Goal: Task Accomplishment & Management: Use online tool/utility

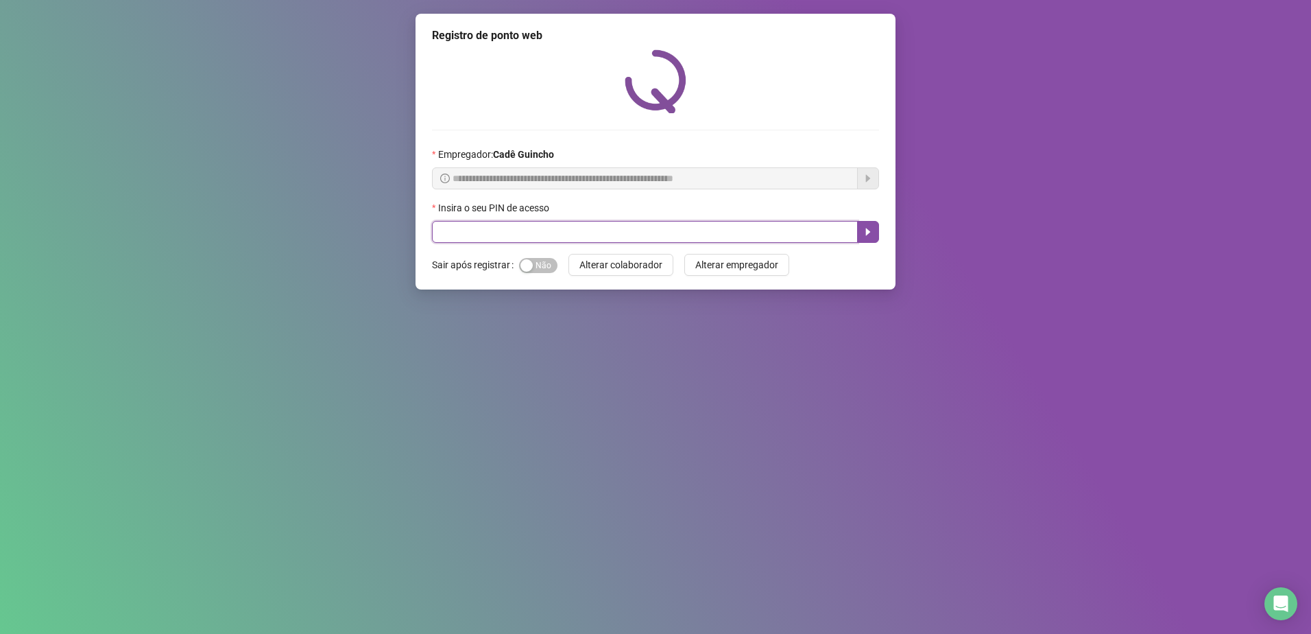
click at [547, 227] on input "text" at bounding box center [645, 232] width 426 height 22
type input "*****"
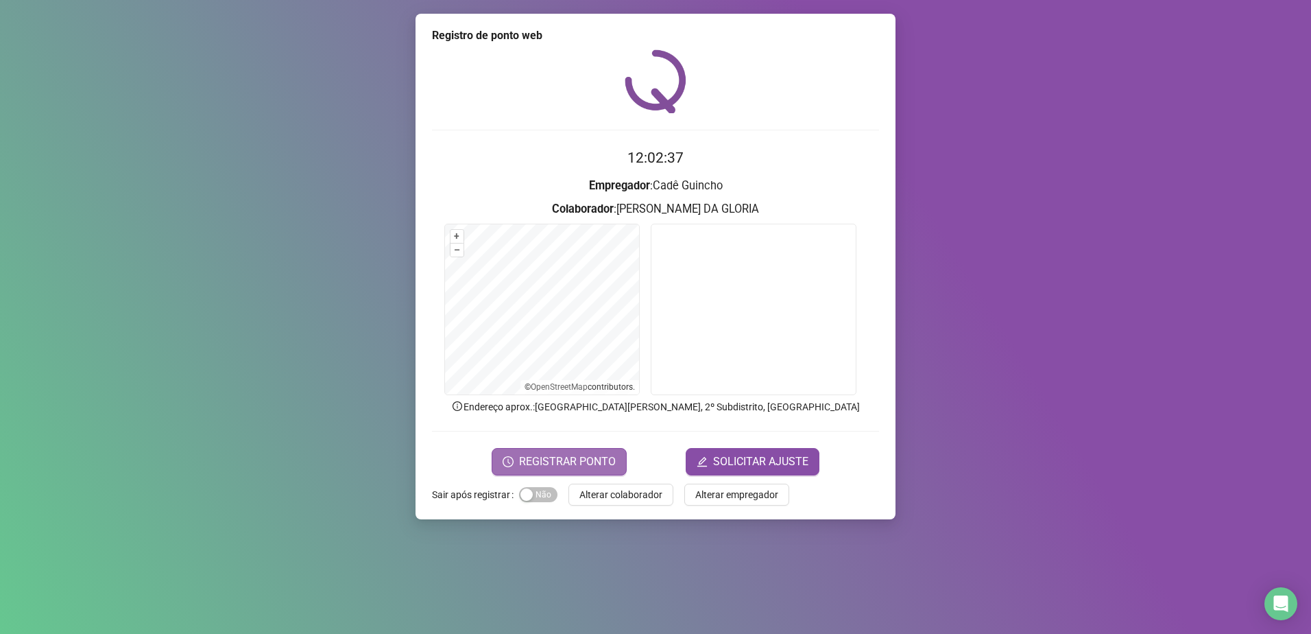
click at [568, 455] on span "REGISTRAR PONTO" at bounding box center [567, 461] width 97 height 16
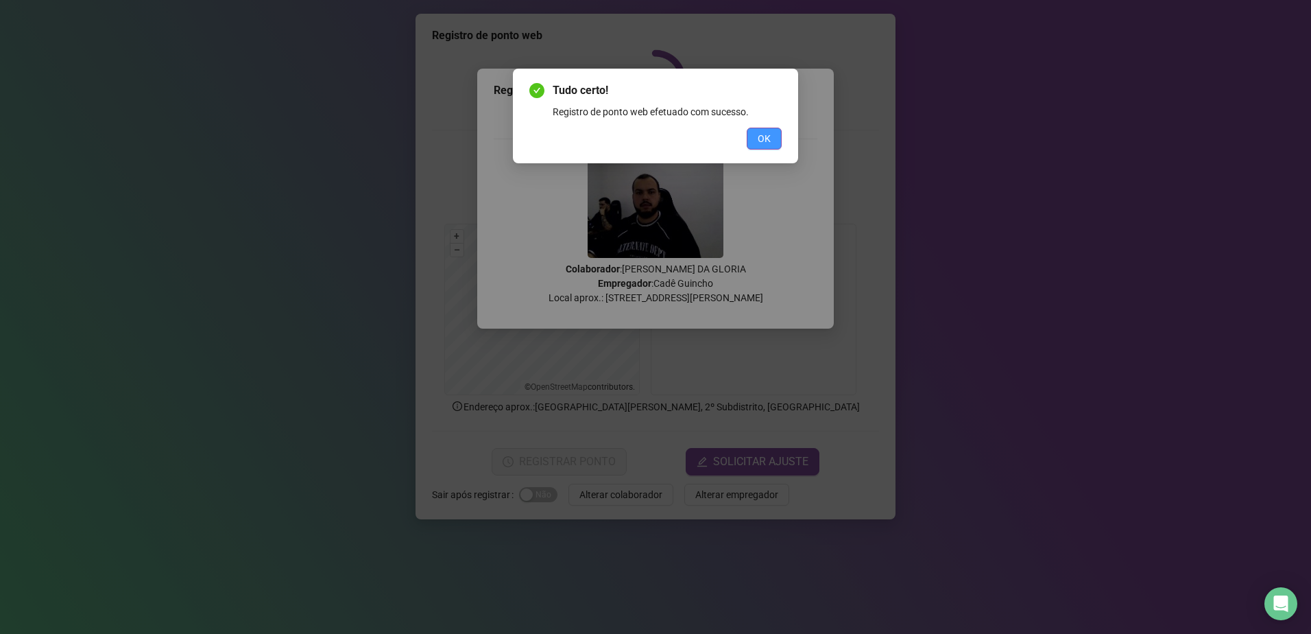
click at [753, 133] on button "OK" at bounding box center [764, 139] width 35 height 22
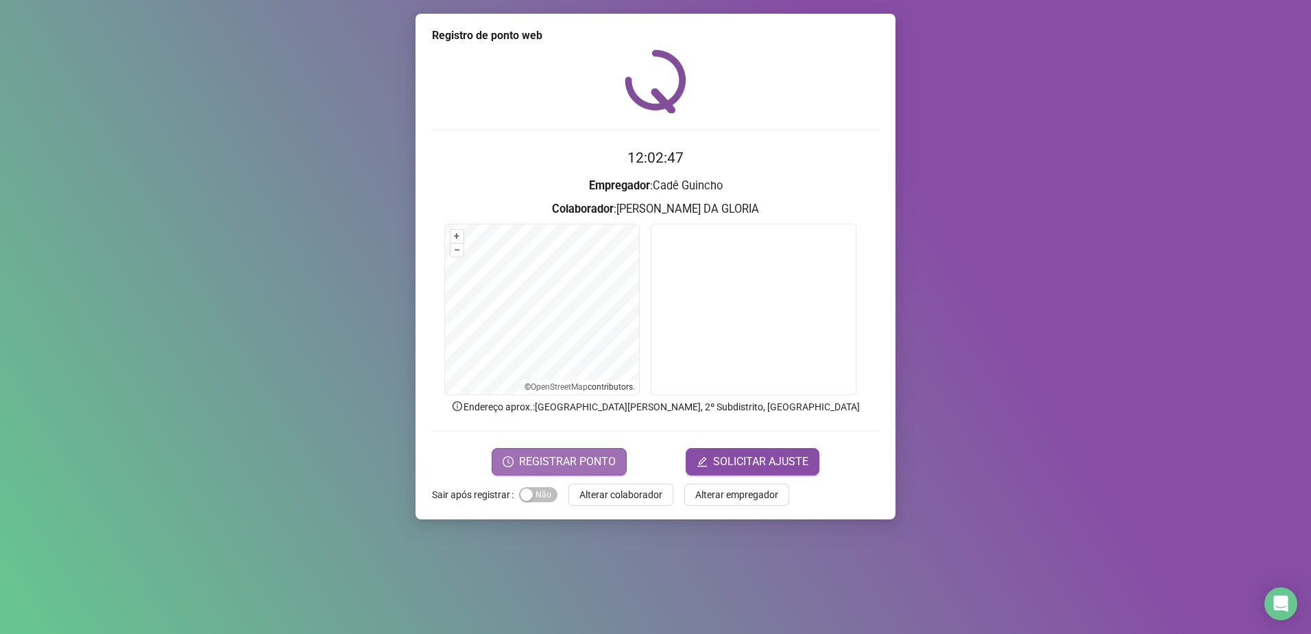
click at [560, 460] on span "REGISTRAR PONTO" at bounding box center [567, 461] width 97 height 16
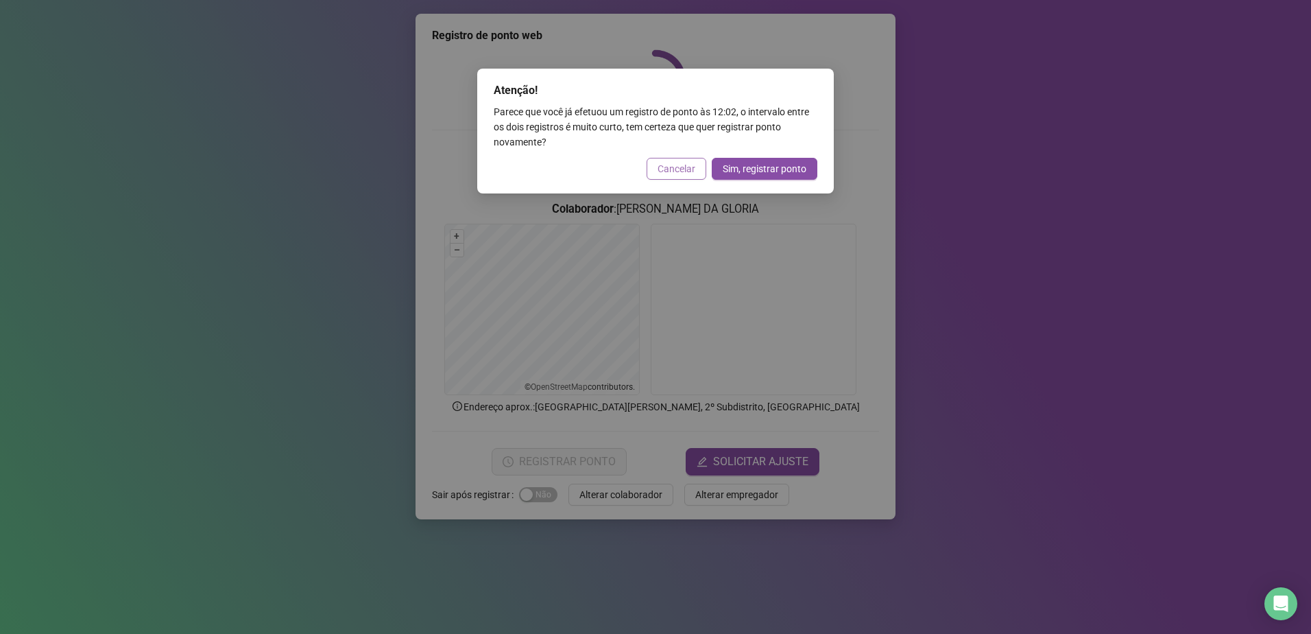
click at [684, 169] on span "Cancelar" at bounding box center [677, 168] width 38 height 15
